Goal: Transaction & Acquisition: Book appointment/travel/reservation

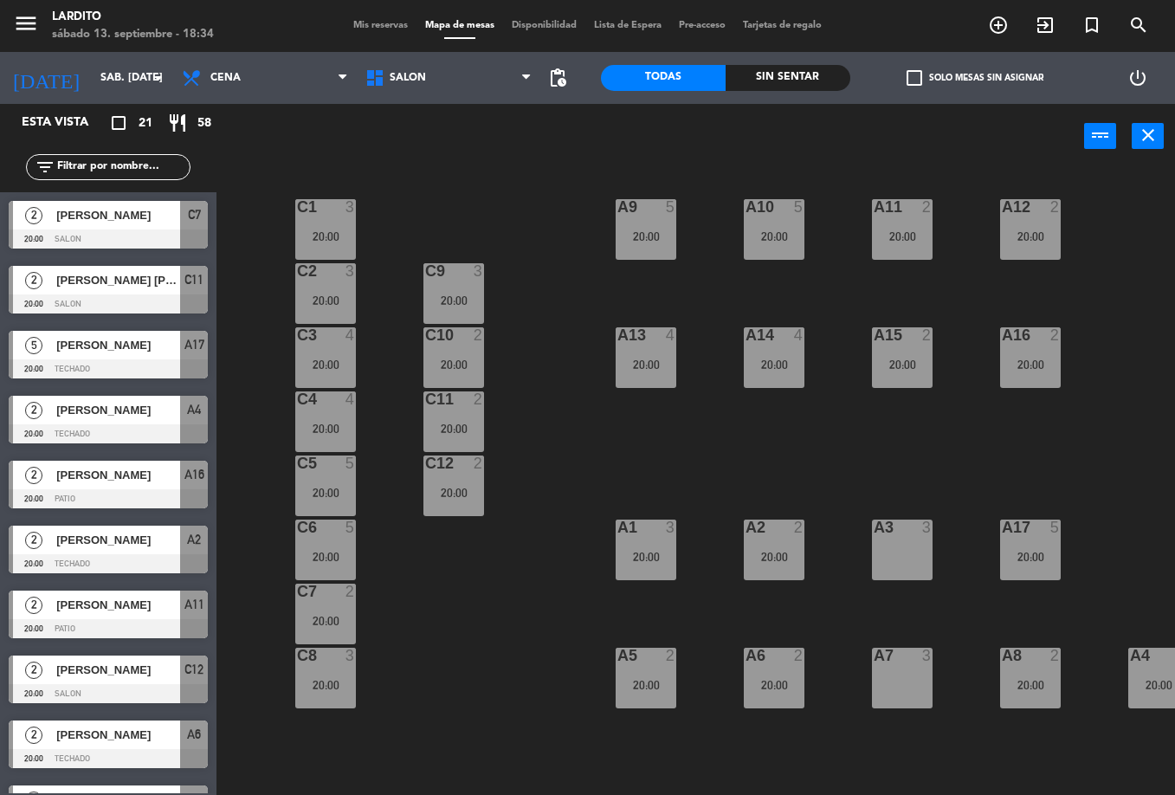
click at [250, 158] on div "power_input close" at bounding box center [650, 137] width 868 height 66
click at [306, 220] on div "C1 3 20:00" at bounding box center [325, 229] width 61 height 61
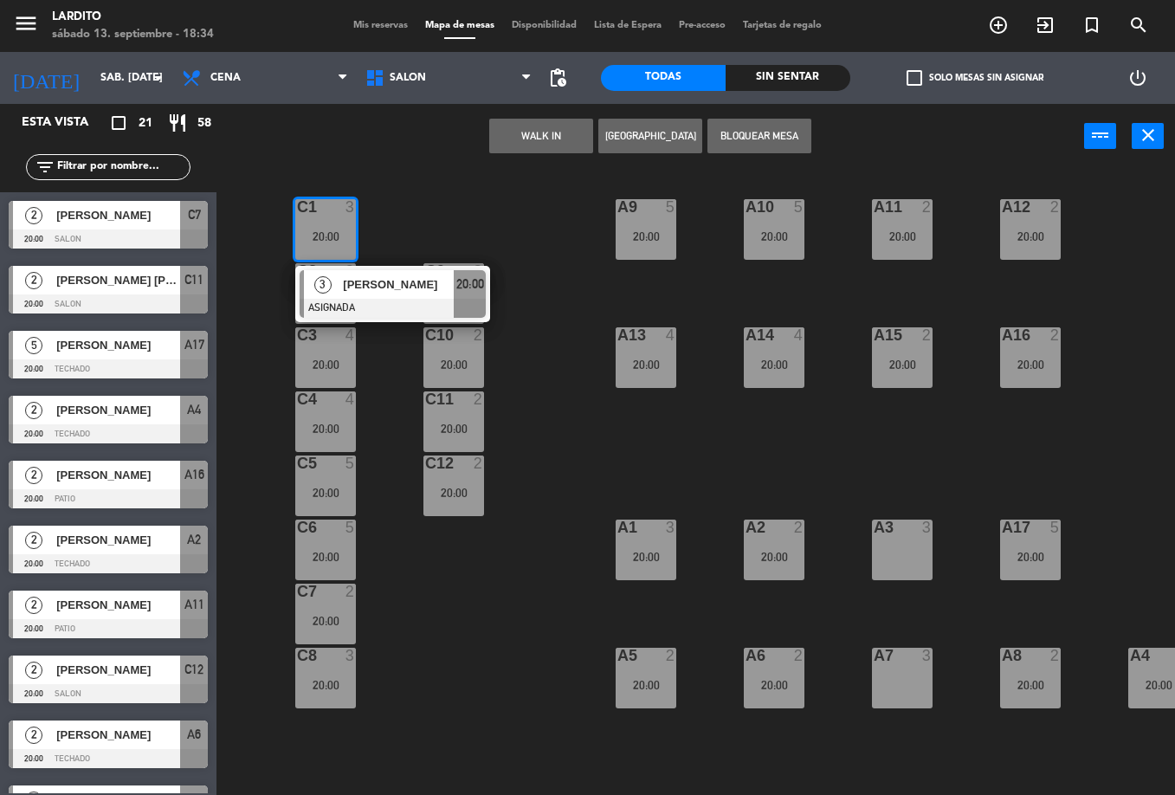
click at [416, 196] on div "C1 3 20:00 3 [PERSON_NAME] ASIGNADA 20:00 A9 5 20:00 A10 5 20:00 A11 2 20:00 A1…" at bounding box center [702, 482] width 947 height 626
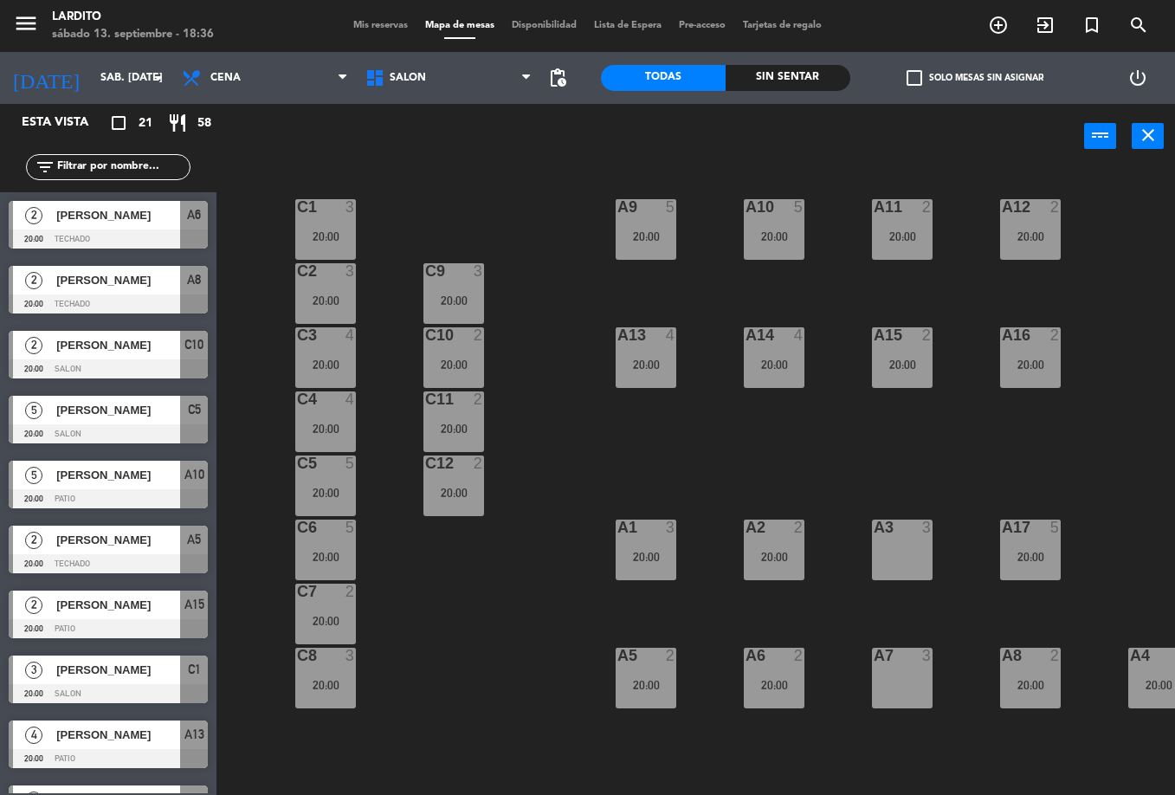
scroll to position [763, 0]
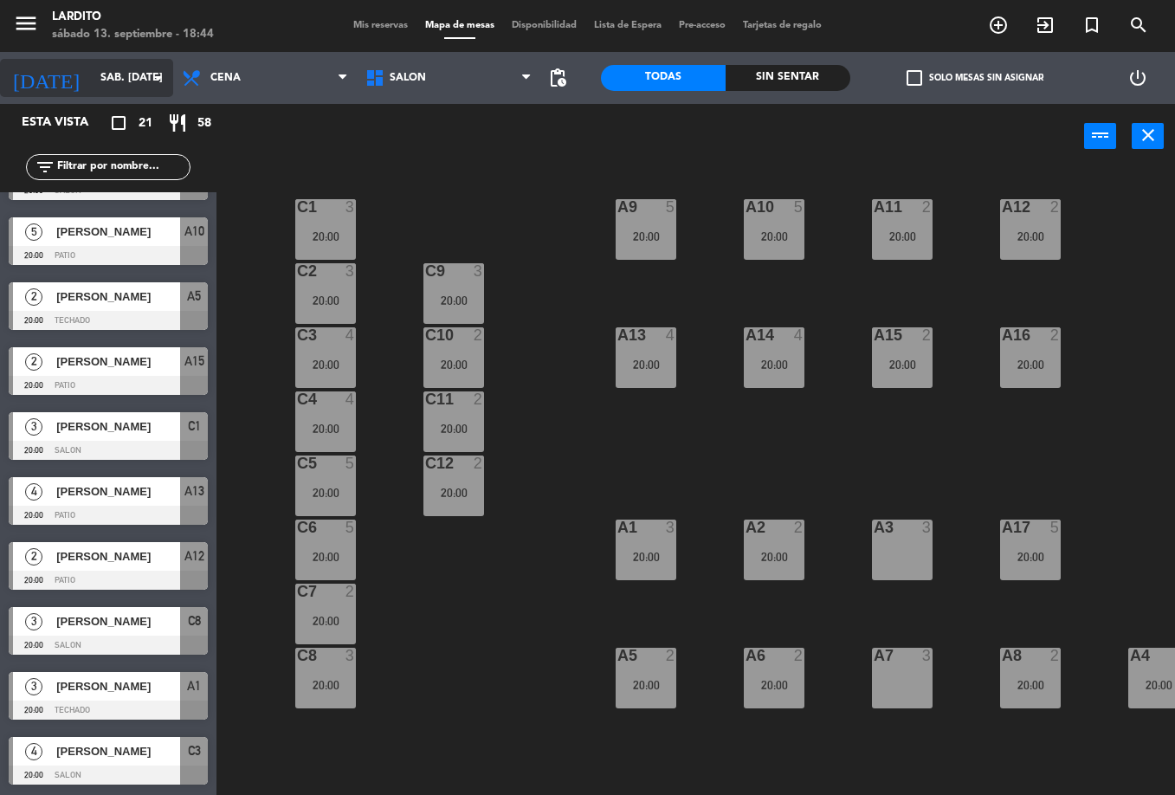
click at [126, 82] on input "sáb. [DATE]" at bounding box center [165, 77] width 146 height 29
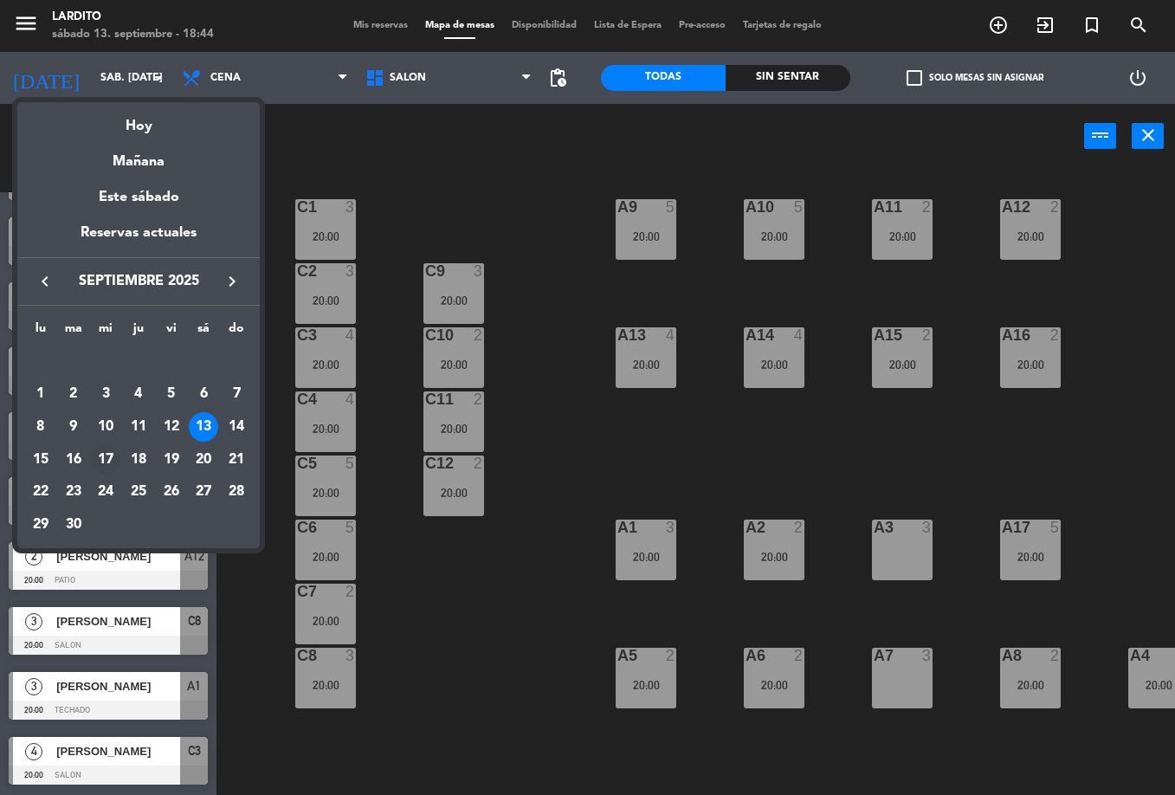
click at [112, 461] on div "17" at bounding box center [105, 459] width 29 height 29
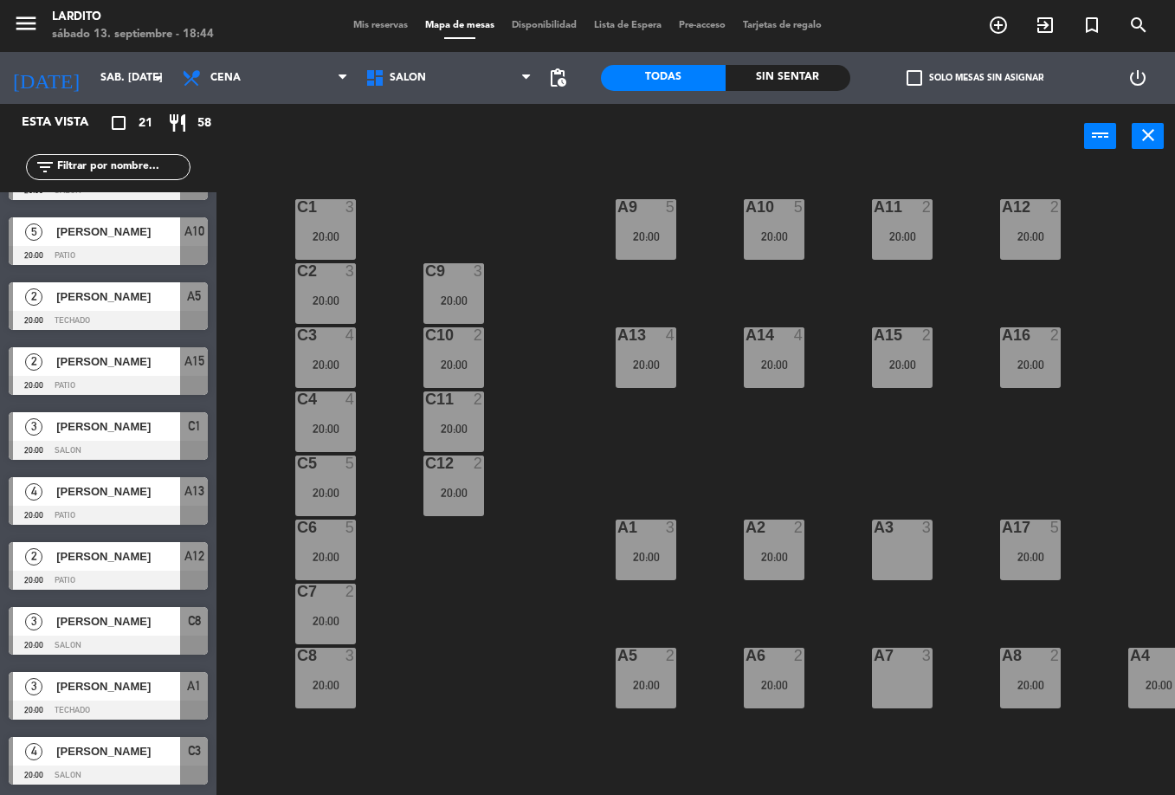
type input "mié. [DATE]"
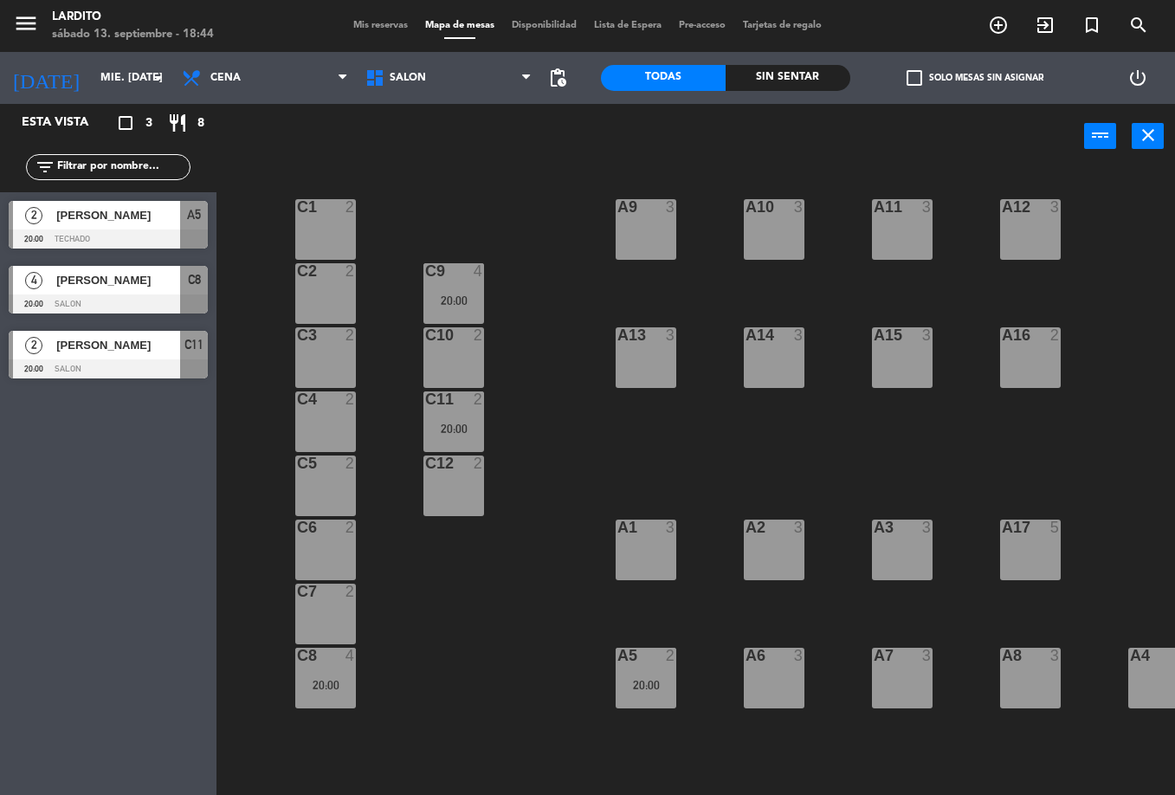
scroll to position [0, 0]
click at [331, 241] on div "C1 2" at bounding box center [325, 229] width 61 height 61
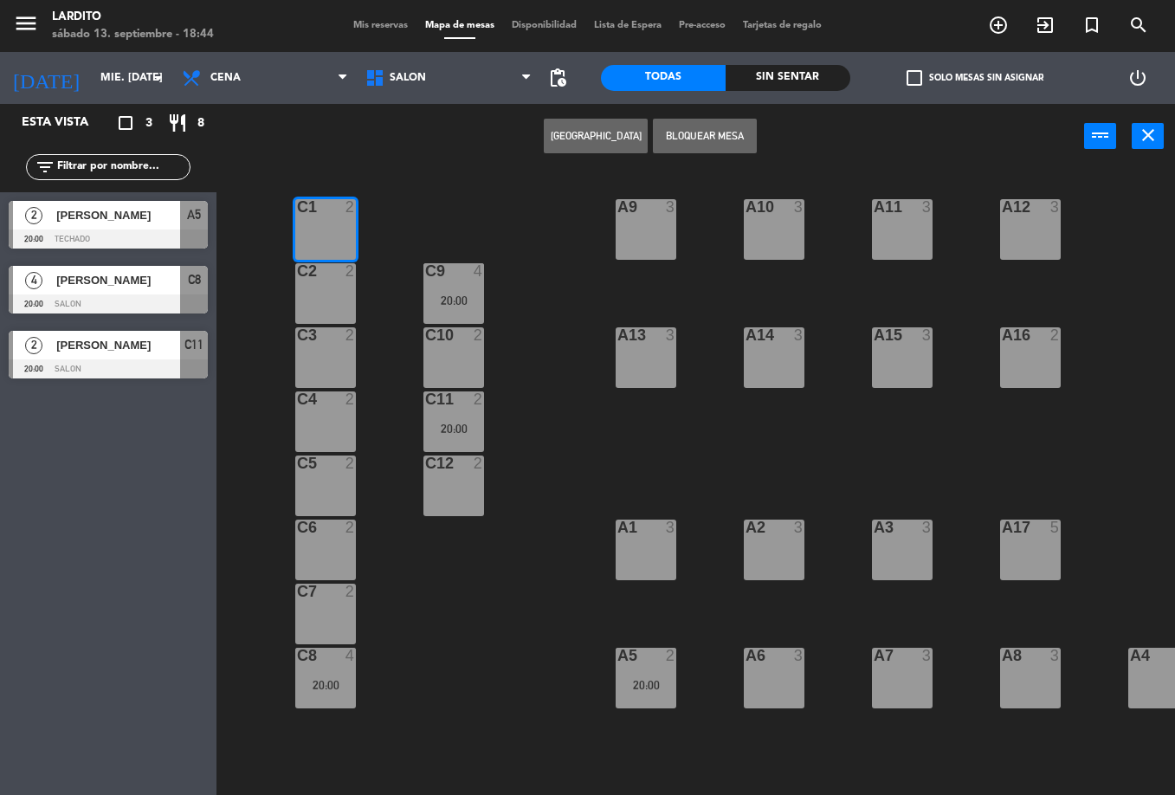
click at [346, 290] on div "C2 2" at bounding box center [325, 293] width 61 height 61
click at [343, 359] on div "C3 2" at bounding box center [325, 357] width 61 height 61
click at [333, 438] on div "C4 2" at bounding box center [325, 421] width 61 height 61
click at [342, 483] on div "C5 2" at bounding box center [325, 486] width 61 height 61
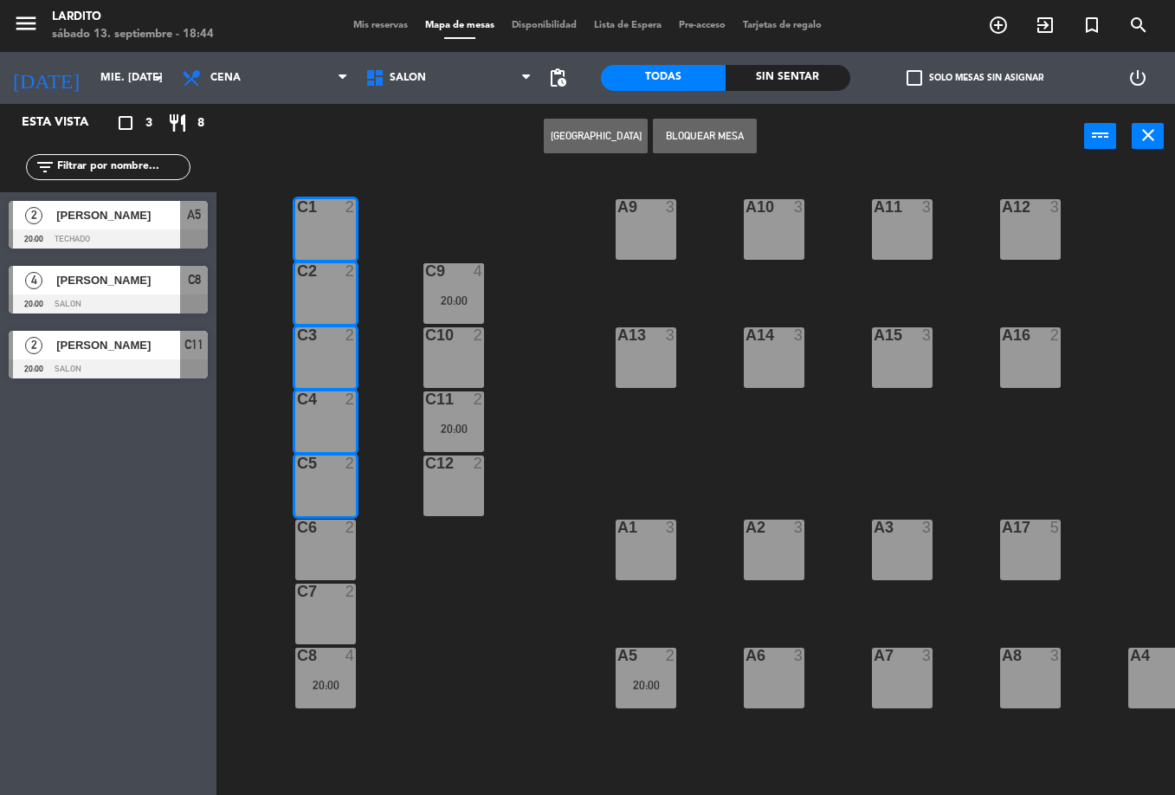
click at [617, 139] on button "[GEOGRAPHIC_DATA]" at bounding box center [596, 136] width 104 height 35
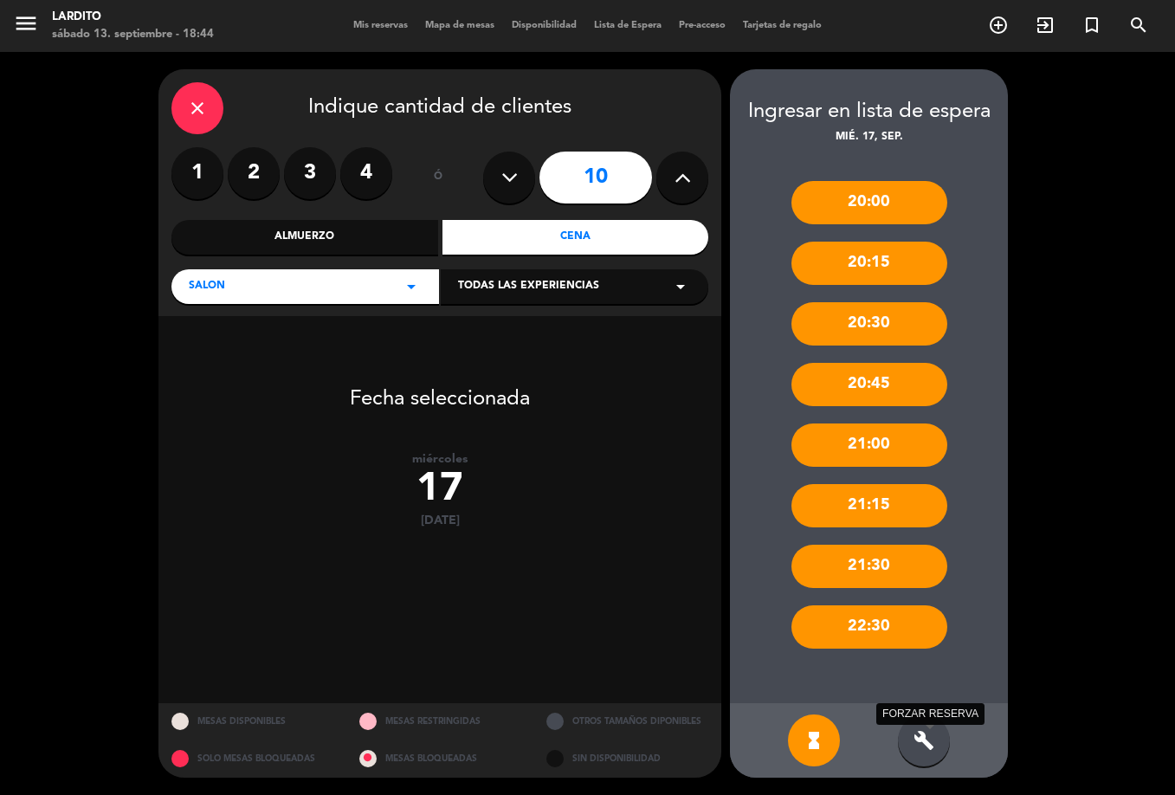
click at [924, 740] on icon "build" at bounding box center [924, 740] width 21 height 21
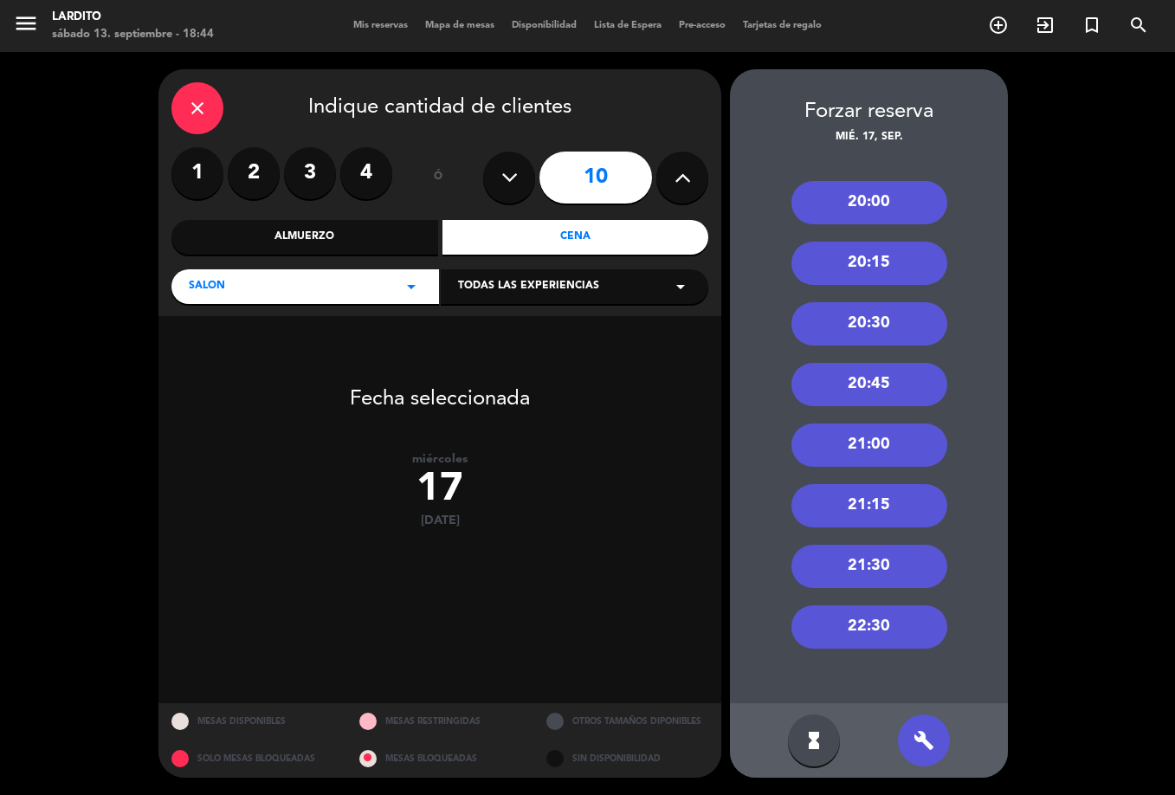
click at [898, 209] on div "20:00" at bounding box center [870, 202] width 156 height 43
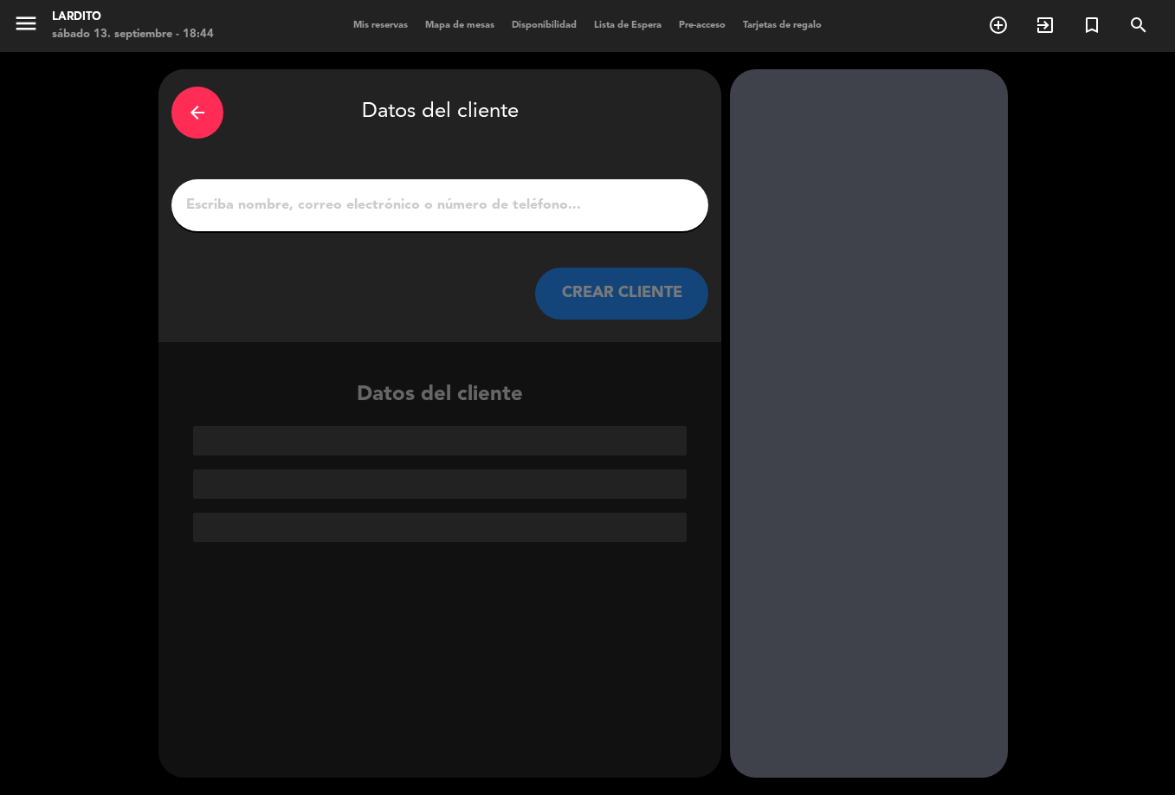
click at [402, 194] on input "1" at bounding box center [439, 205] width 511 height 24
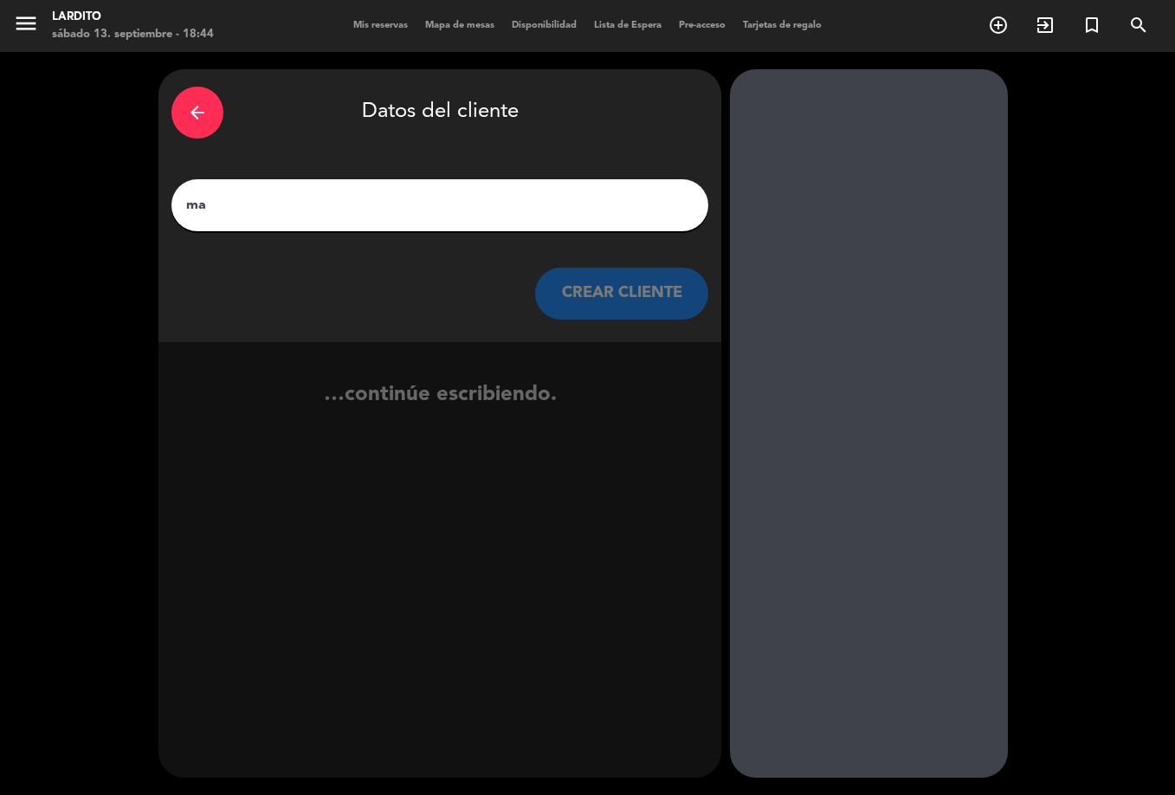
type input "m"
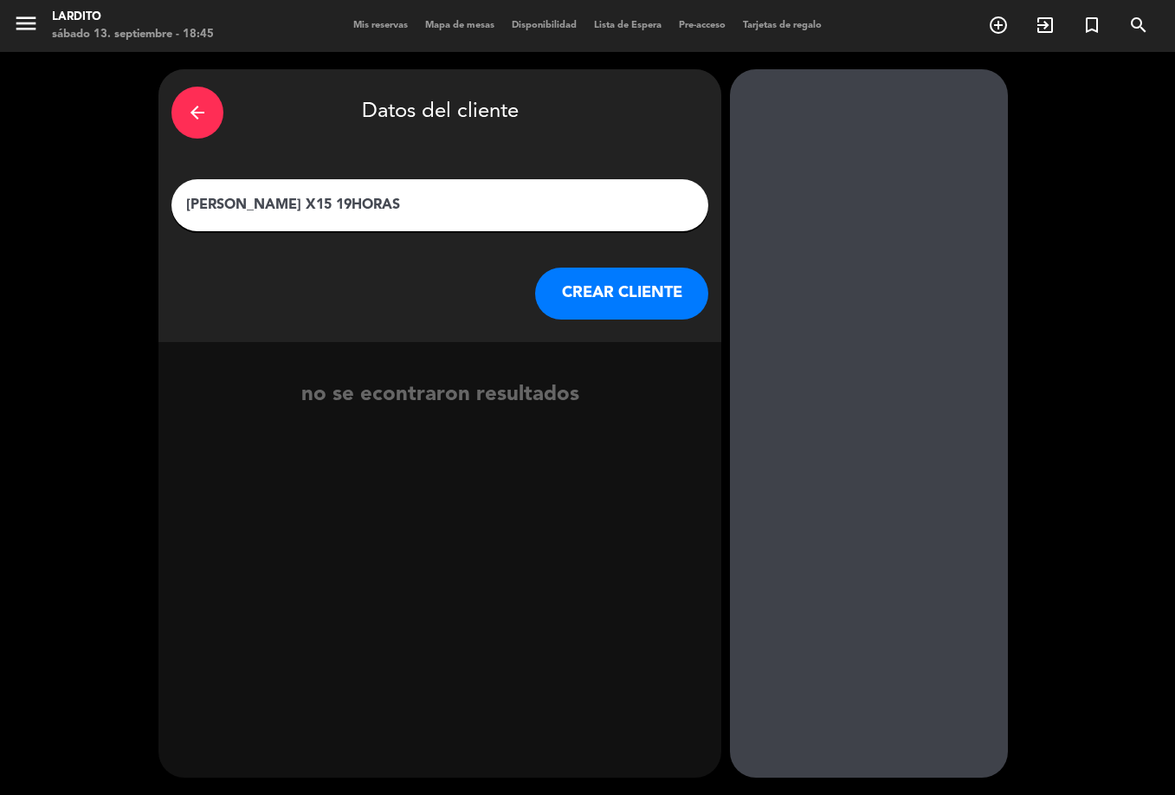
type input "[PERSON_NAME] X15 19HORAS"
click at [637, 283] on button "CREAR CLIENTE" at bounding box center [621, 294] width 173 height 52
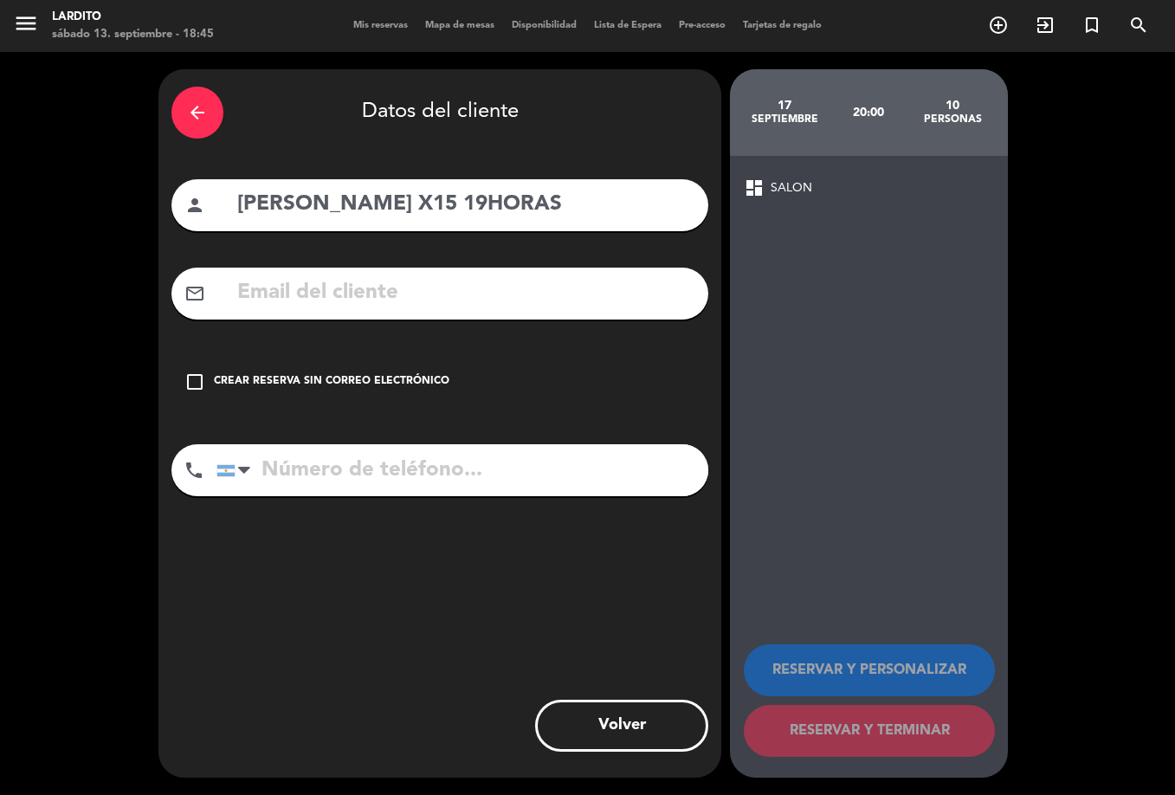
click at [334, 373] on div "Crear reserva sin correo electrónico" at bounding box center [332, 381] width 236 height 17
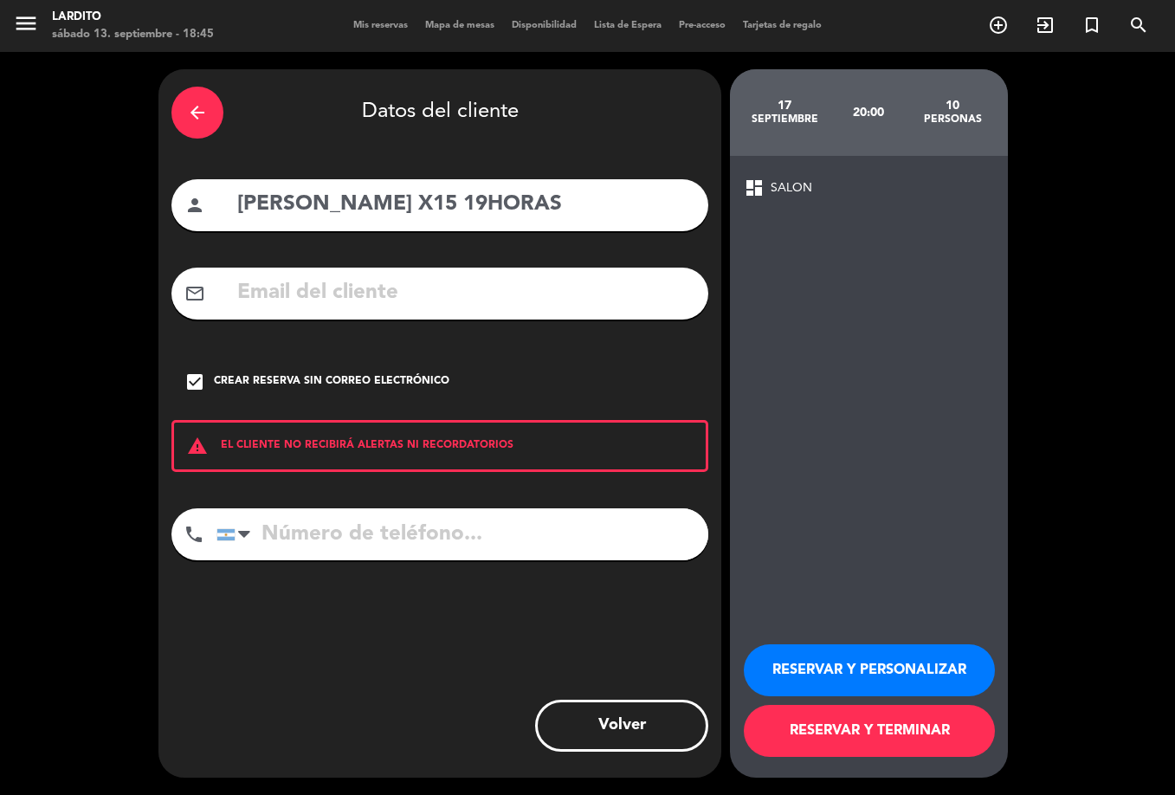
click at [847, 721] on button "RESERVAR Y TERMINAR" at bounding box center [869, 731] width 251 height 52
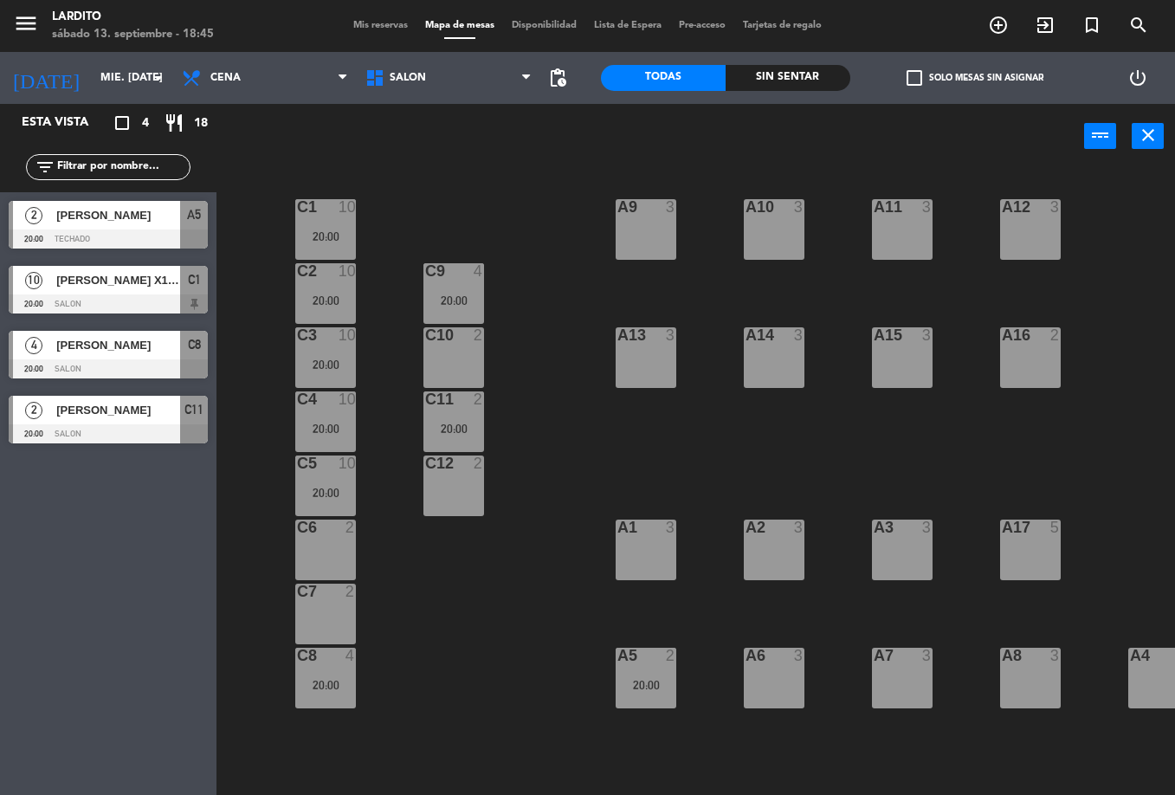
click at [340, 554] on div "C6 2" at bounding box center [325, 550] width 61 height 61
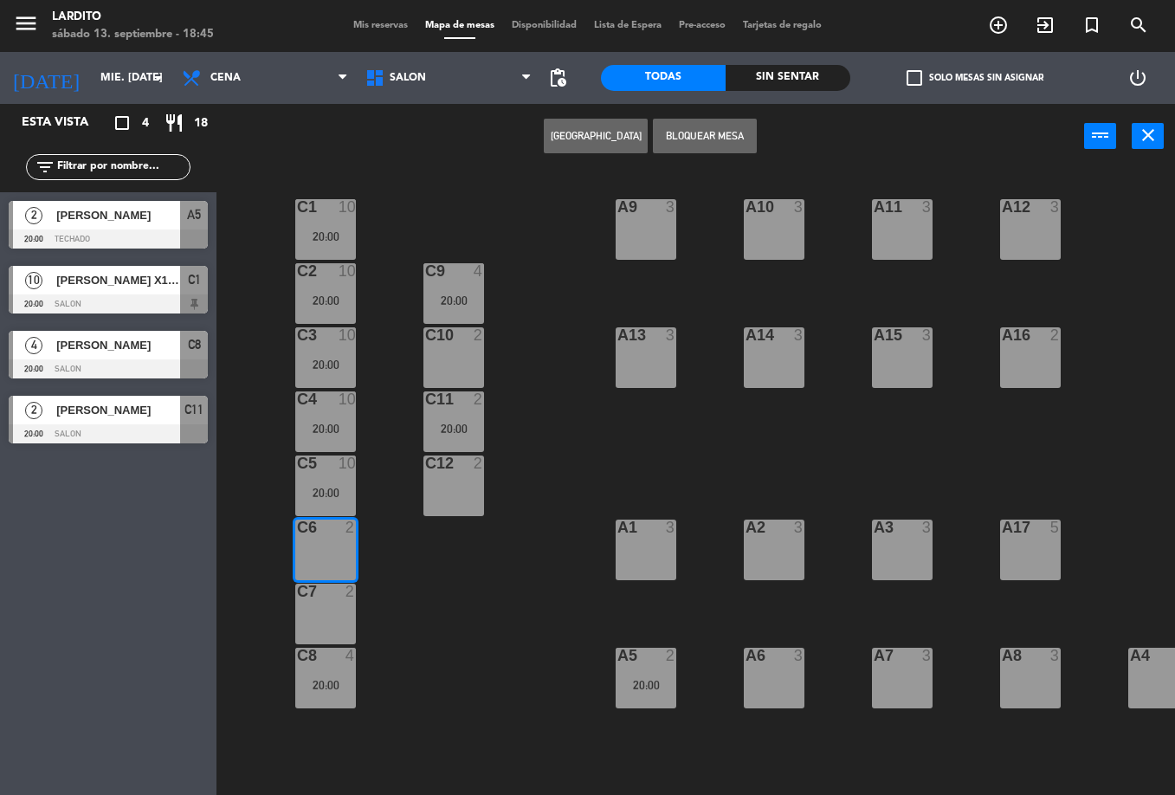
click at [686, 139] on button "Bloquear Mesa" at bounding box center [705, 136] width 104 height 35
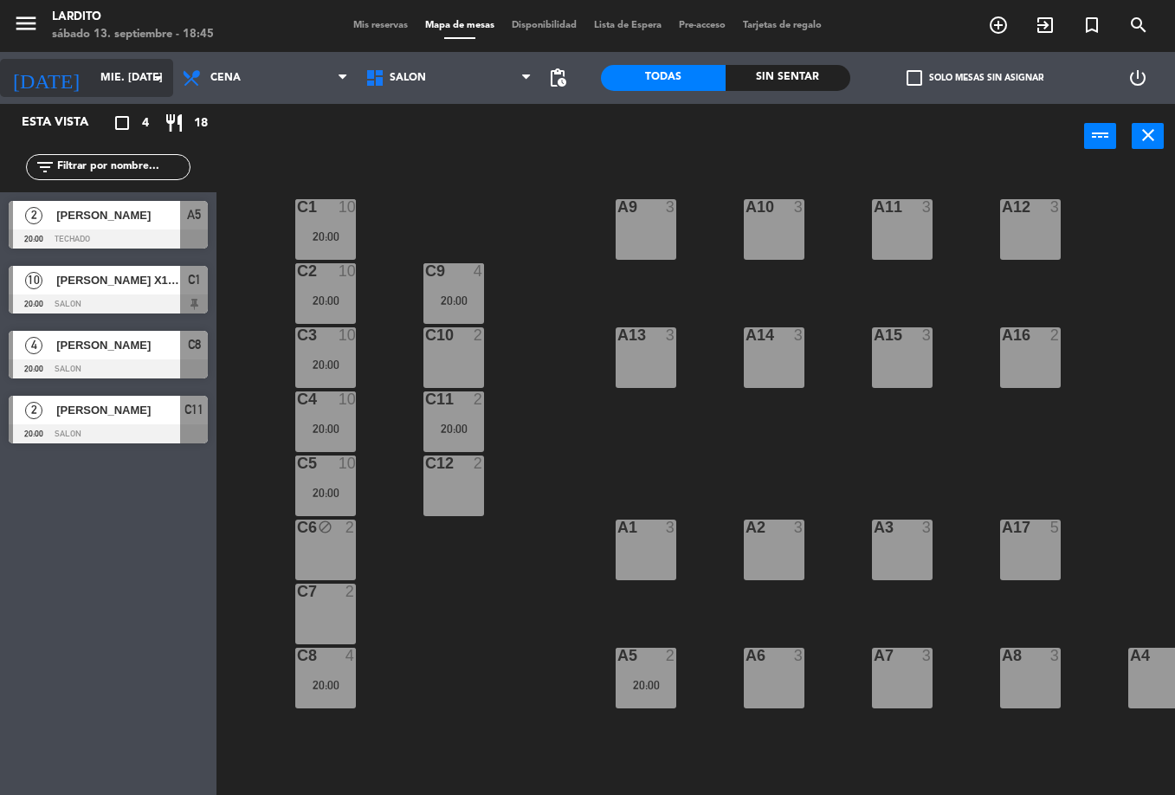
click at [92, 90] on input "mié. [DATE]" at bounding box center [165, 77] width 146 height 29
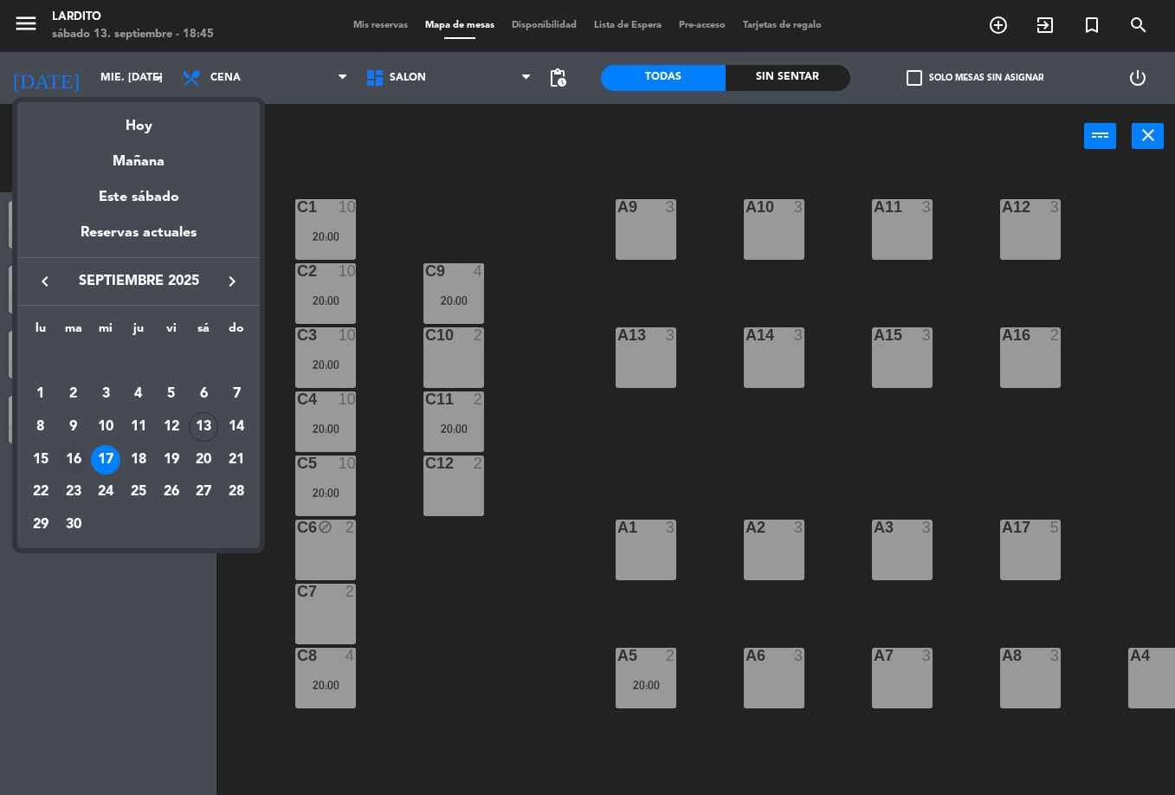
click at [87, 449] on td "16" at bounding box center [73, 459] width 33 height 33
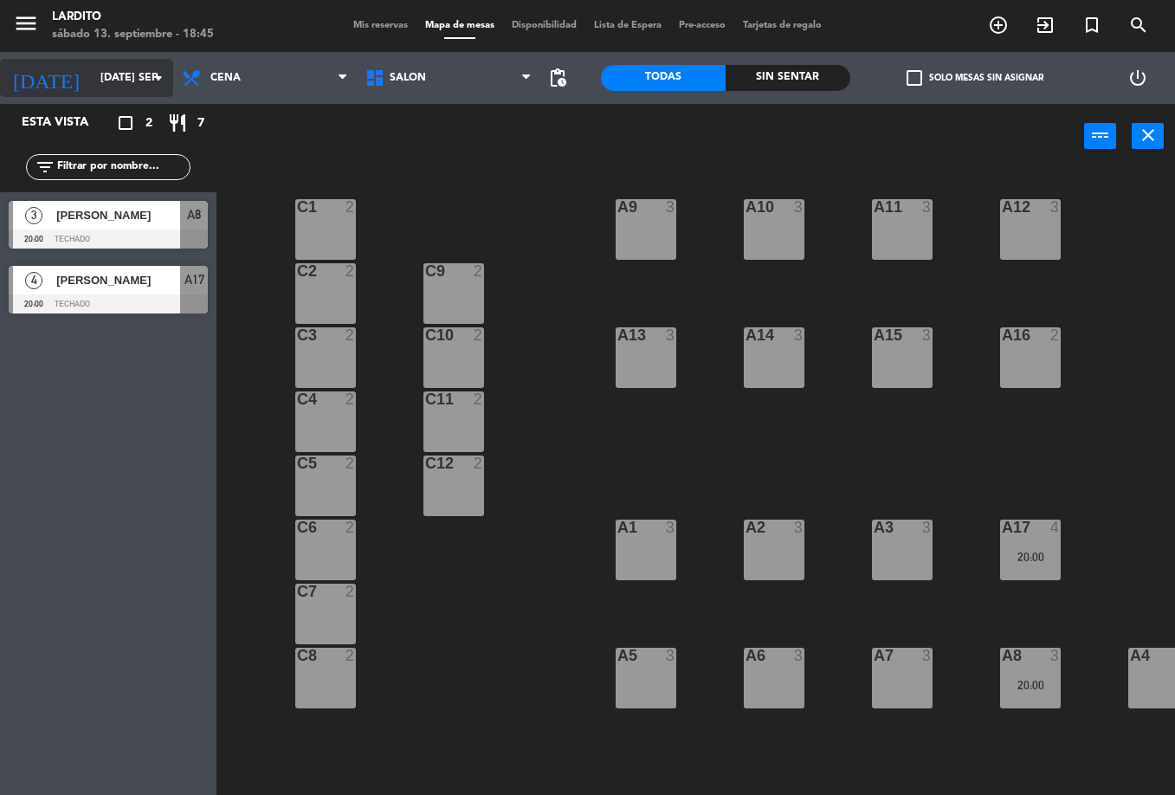
click at [119, 83] on input "[DATE] sep." at bounding box center [165, 77] width 146 height 29
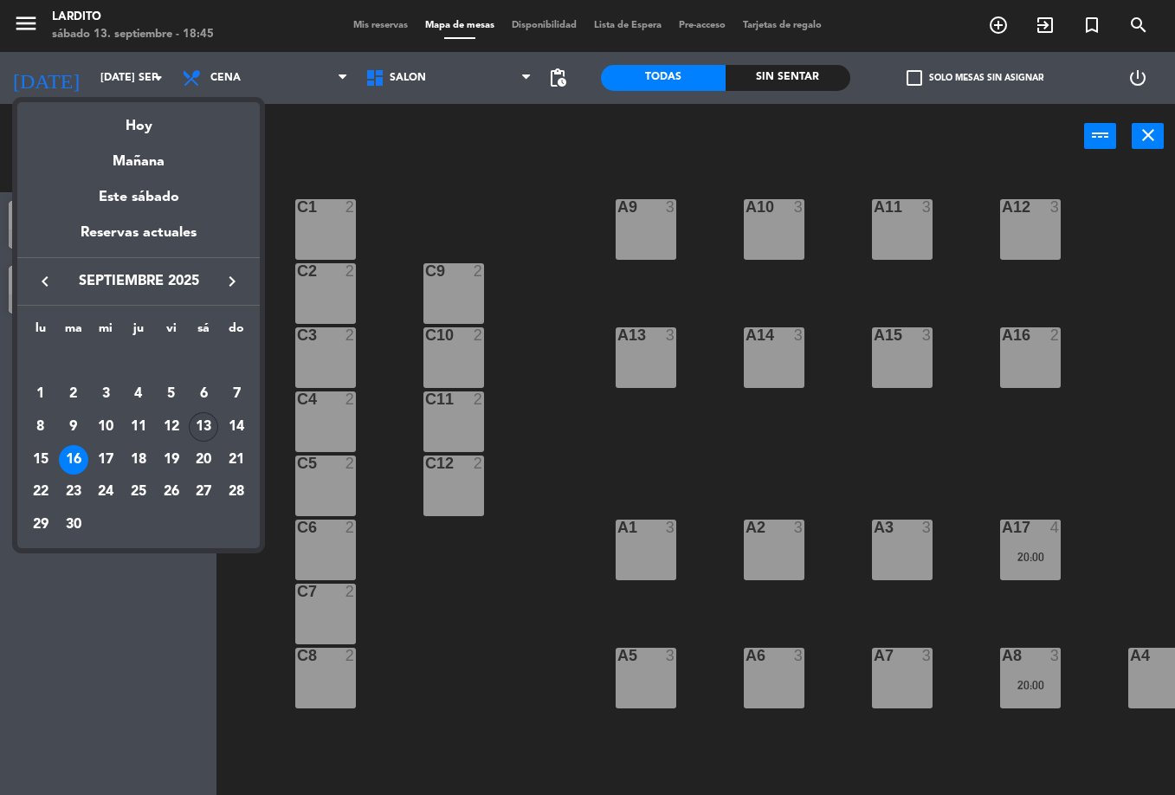
click at [205, 428] on div "13" at bounding box center [203, 426] width 29 height 29
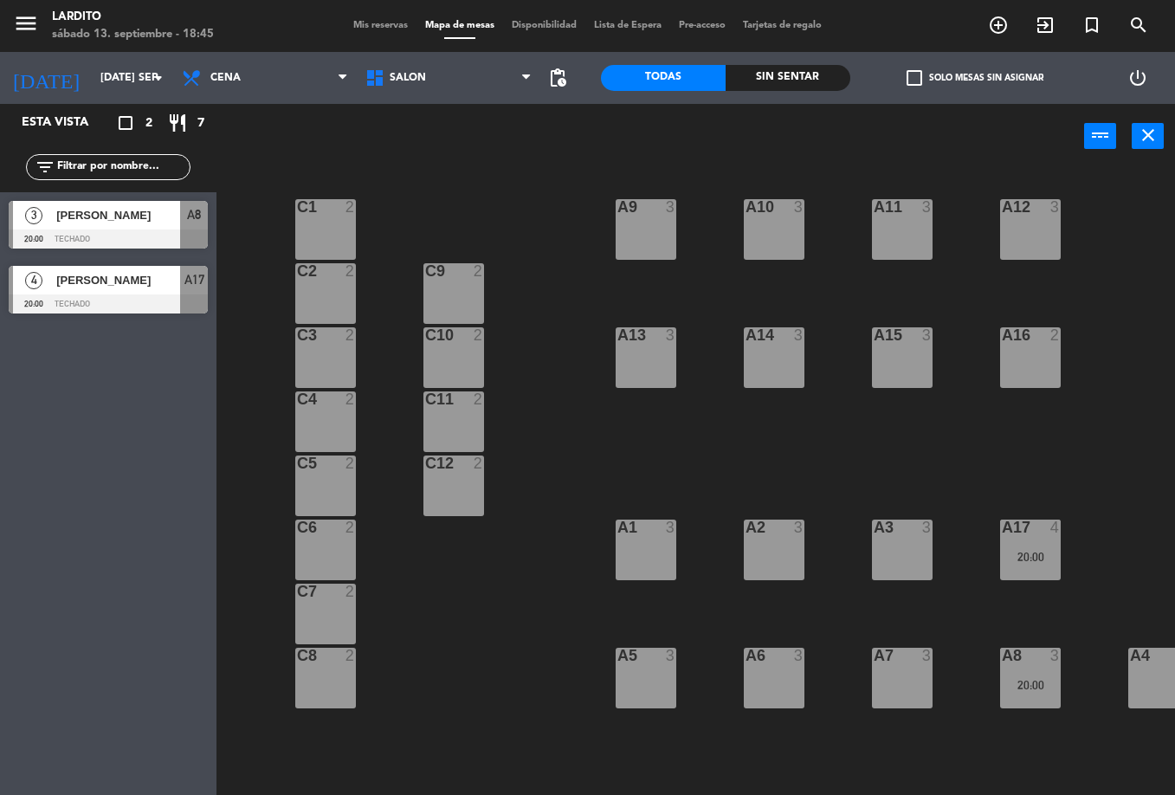
type input "sáb. [DATE]"
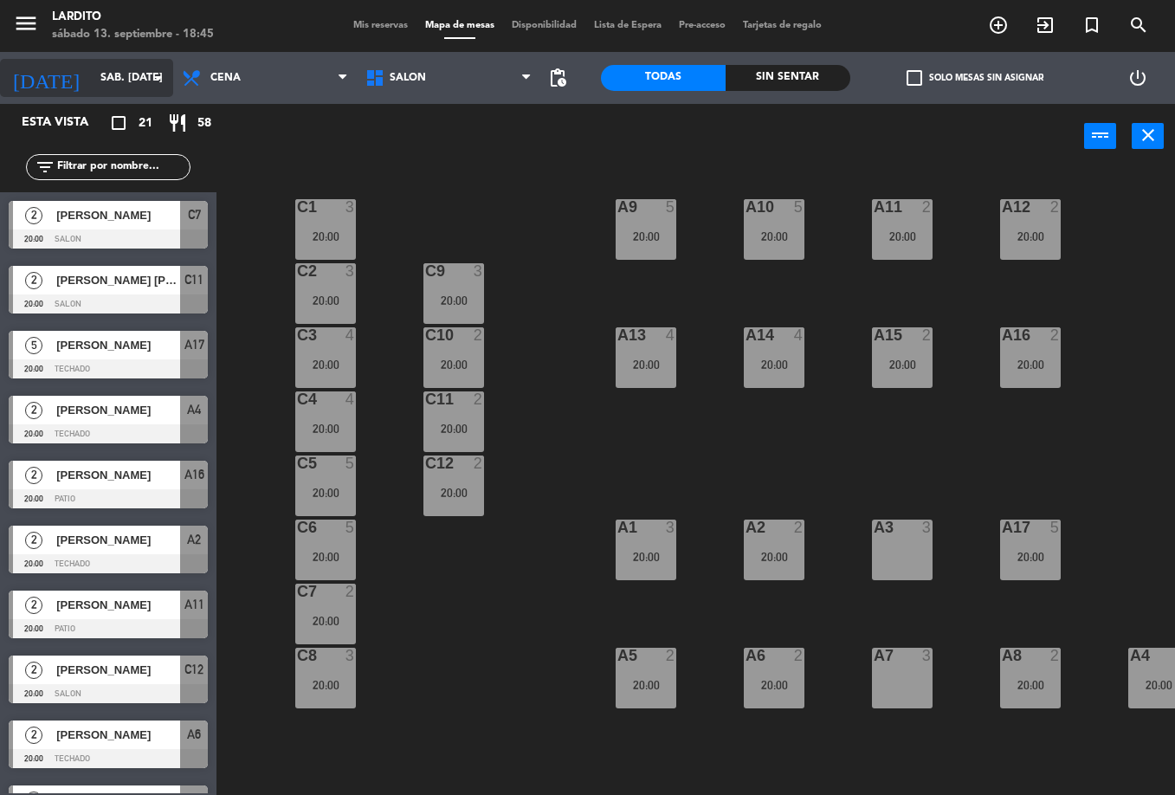
click at [92, 75] on input "sáb. [DATE]" at bounding box center [165, 77] width 146 height 29
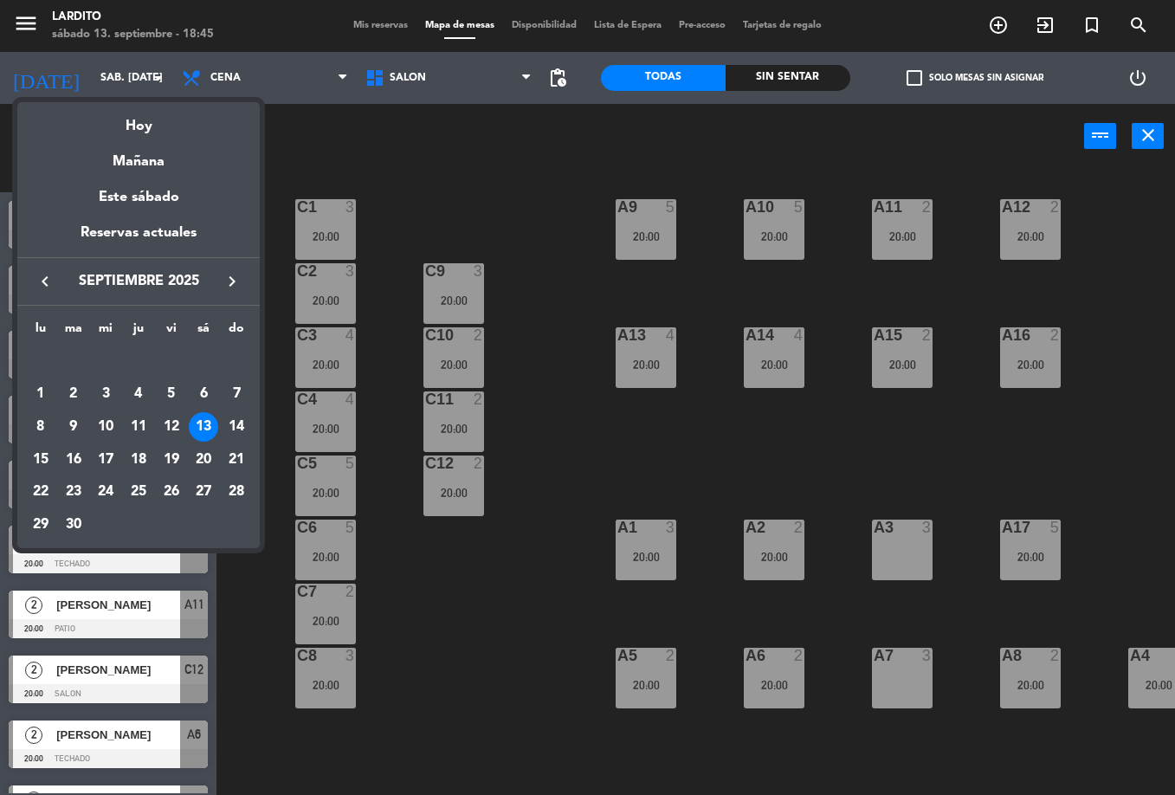
click at [541, 591] on div at bounding box center [587, 397] width 1175 height 795
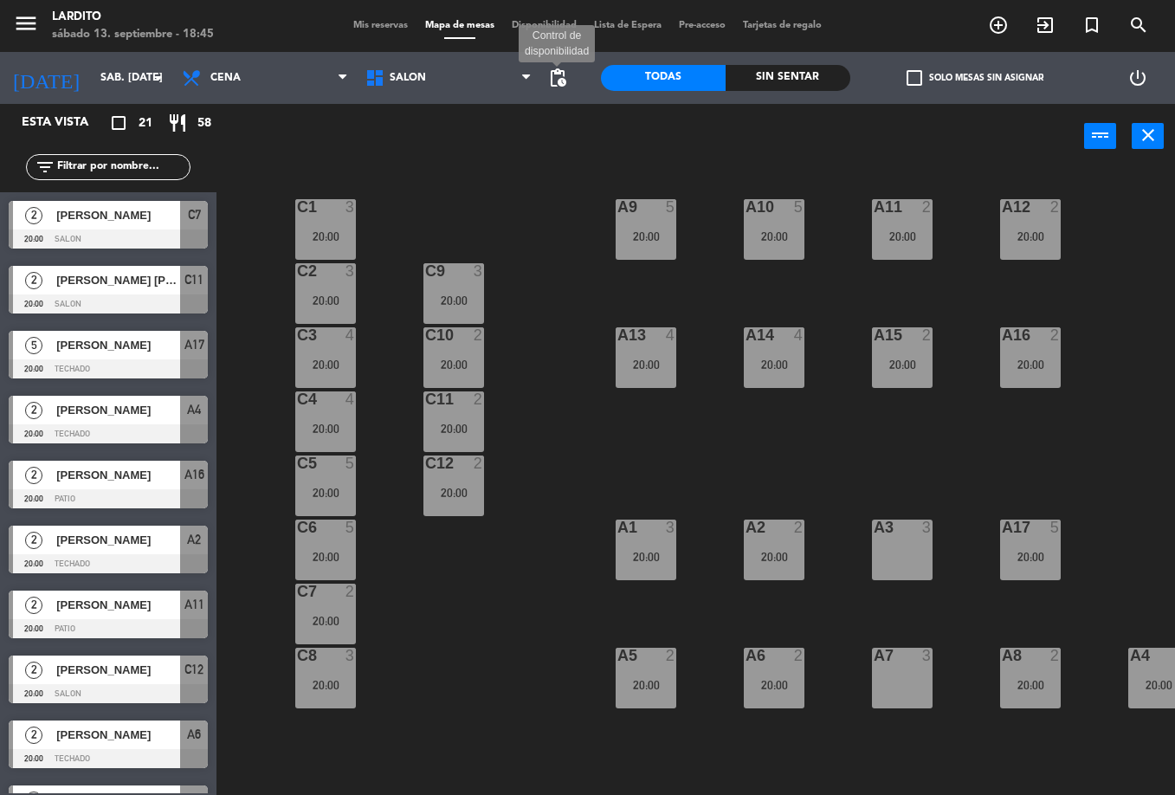
click at [562, 71] on span "pending_actions" at bounding box center [557, 78] width 21 height 21
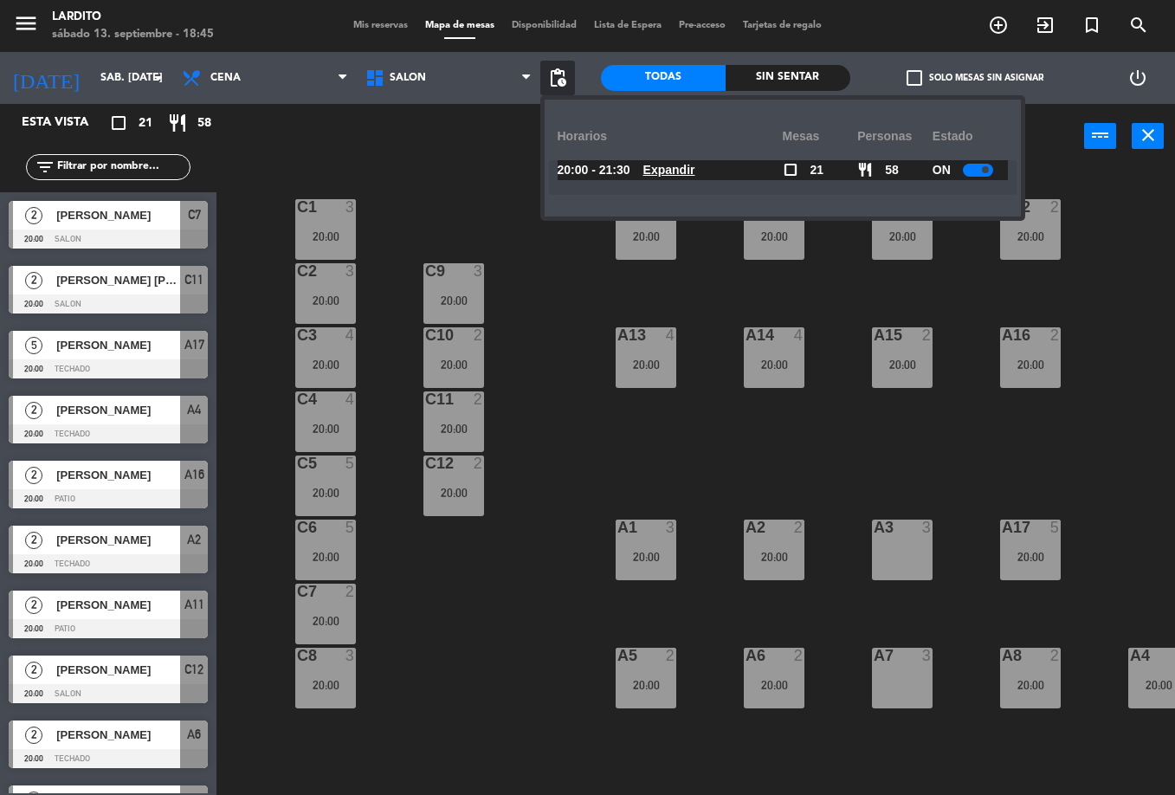
click at [971, 172] on div at bounding box center [978, 170] width 30 height 13
click at [966, 421] on div "C1 3 20:00 A9 5 20:00 A10 5 20:00 A11 2 20:00 A12 2 20:00 C2 3 20:00 C9 3 20:00…" at bounding box center [702, 482] width 947 height 626
